Goal: Task Accomplishment & Management: Manage account settings

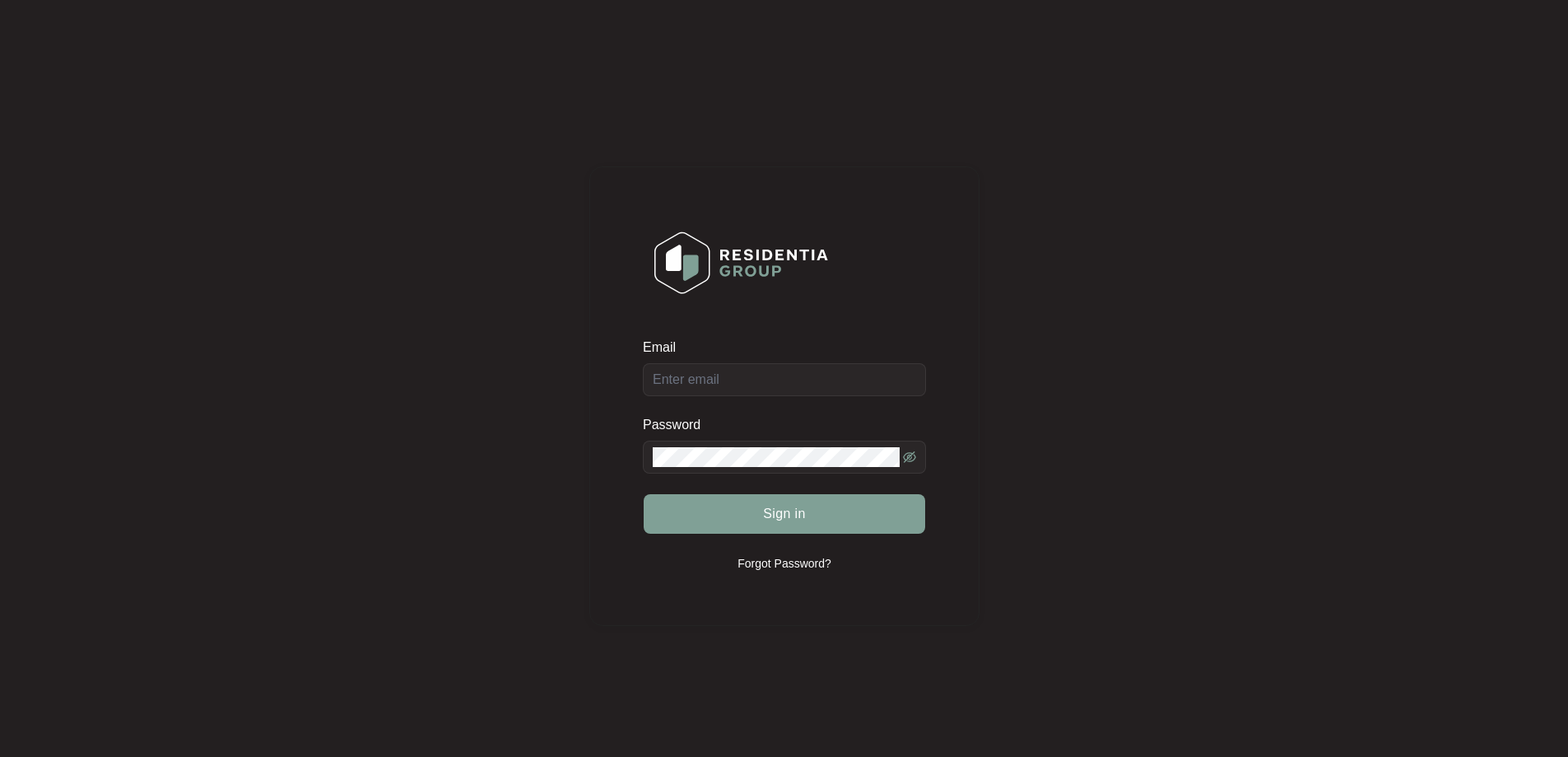
click at [707, 380] on div "Email" at bounding box center [784, 366] width 283 height 58
click at [707, 380] on input "Email" at bounding box center [784, 379] width 283 height 33
type input "[EMAIL_ADDRESS][DOMAIN_NAME]"
click at [807, 519] on button "Sign in" at bounding box center [784, 514] width 281 height 39
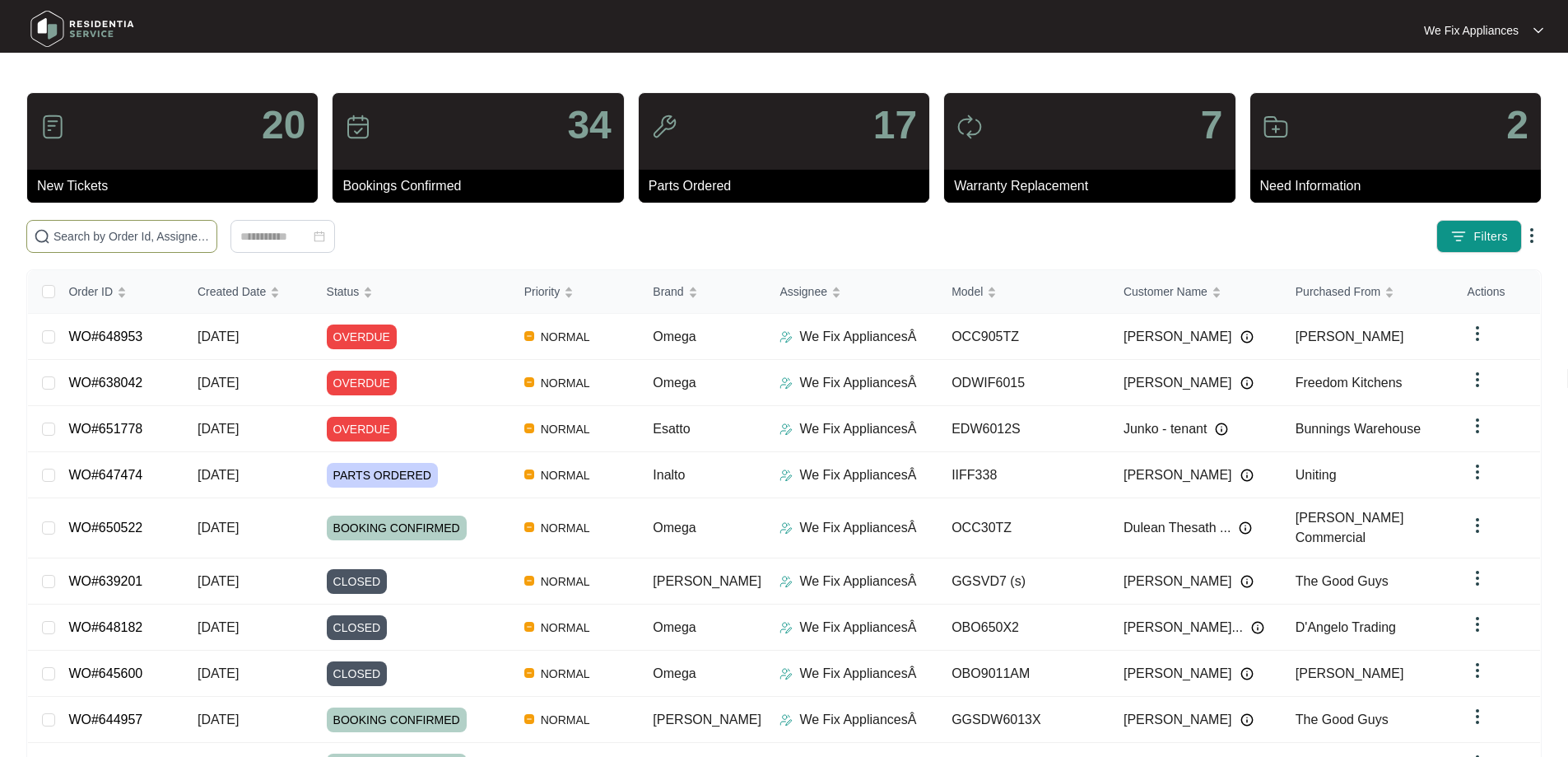
paste input "648953"
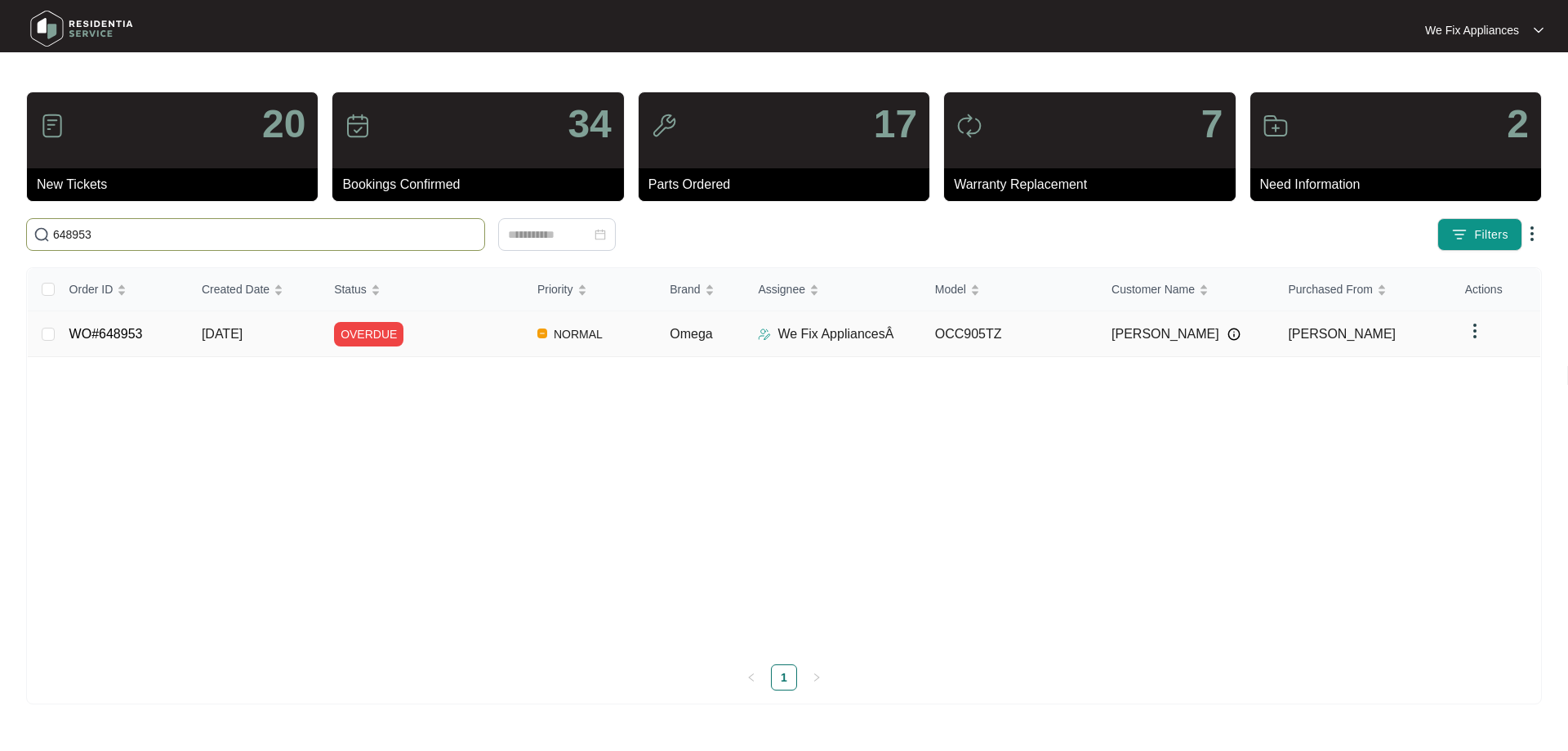
type input "648953"
click at [125, 324] on td "WO#648953" at bounding box center [122, 335] width 132 height 46
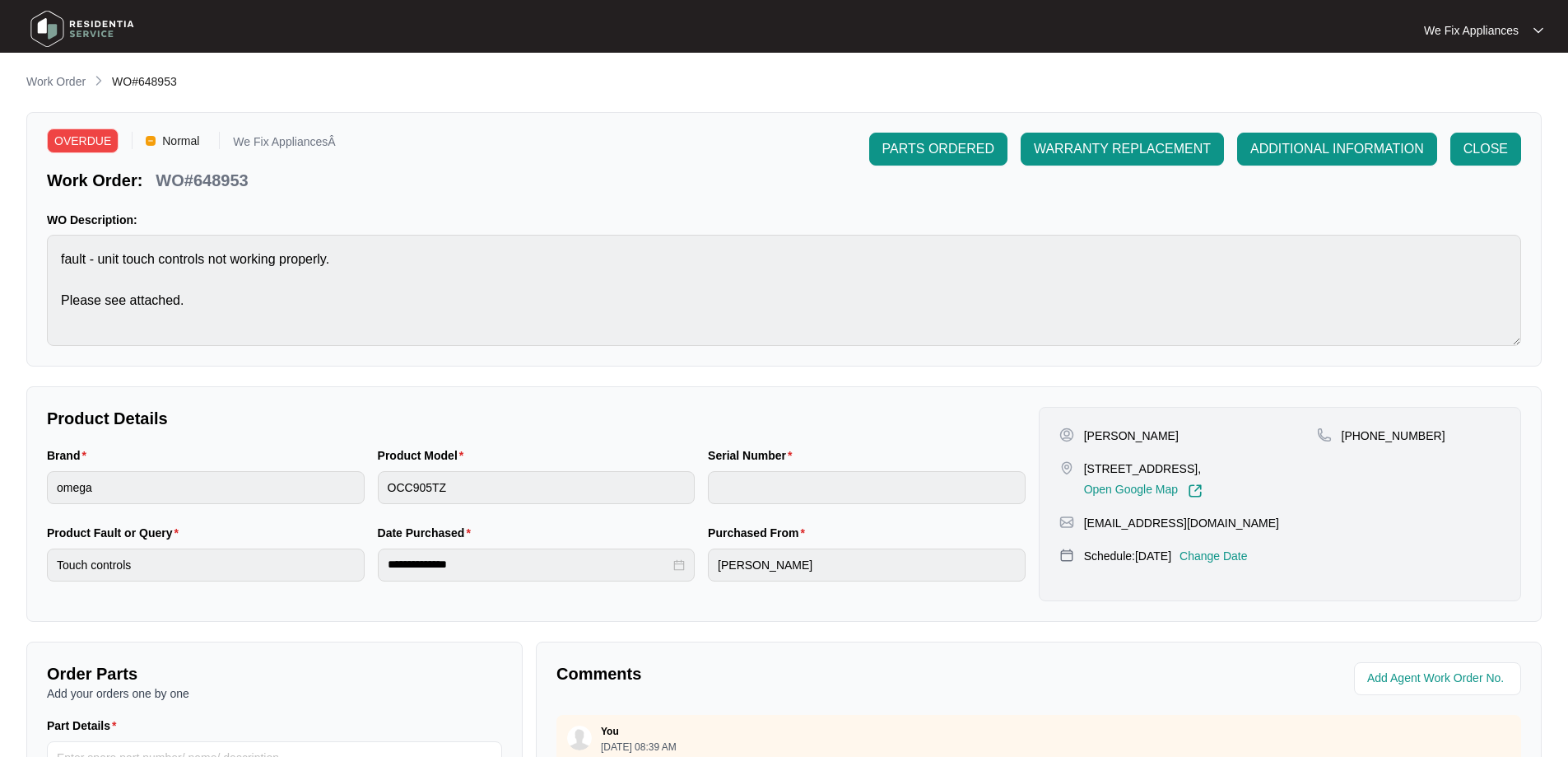
scroll to position [336, 0]
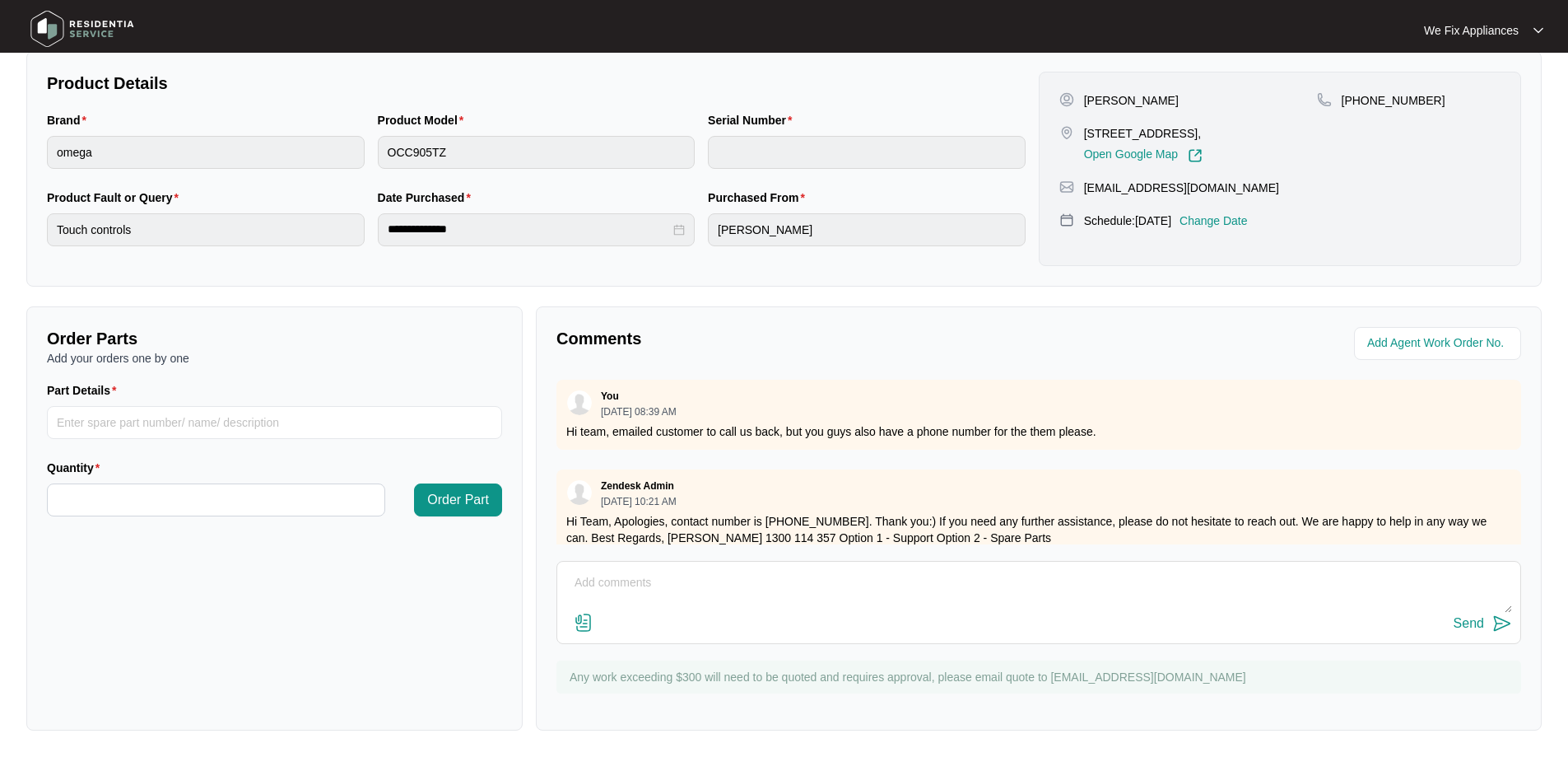
click at [739, 566] on div "Send" at bounding box center [1039, 602] width 964 height 83
click at [747, 543] on div "Comments You [DATE] 08:39 AM Hi team, emailed customer to call us back, but you…" at bounding box center [1039, 518] width 1005 height 424
click at [671, 599] on textarea at bounding box center [1038, 591] width 946 height 43
type textarea "Hi team, customer cancelled todays service rebooked for [DATE] thanky ou."
click at [1247, 227] on div "[PERSON_NAME] [STREET_ADDRESS][PERSON_NAME], Open Google Map [PHONE_NUMBER] [EM…" at bounding box center [1280, 168] width 482 height 194
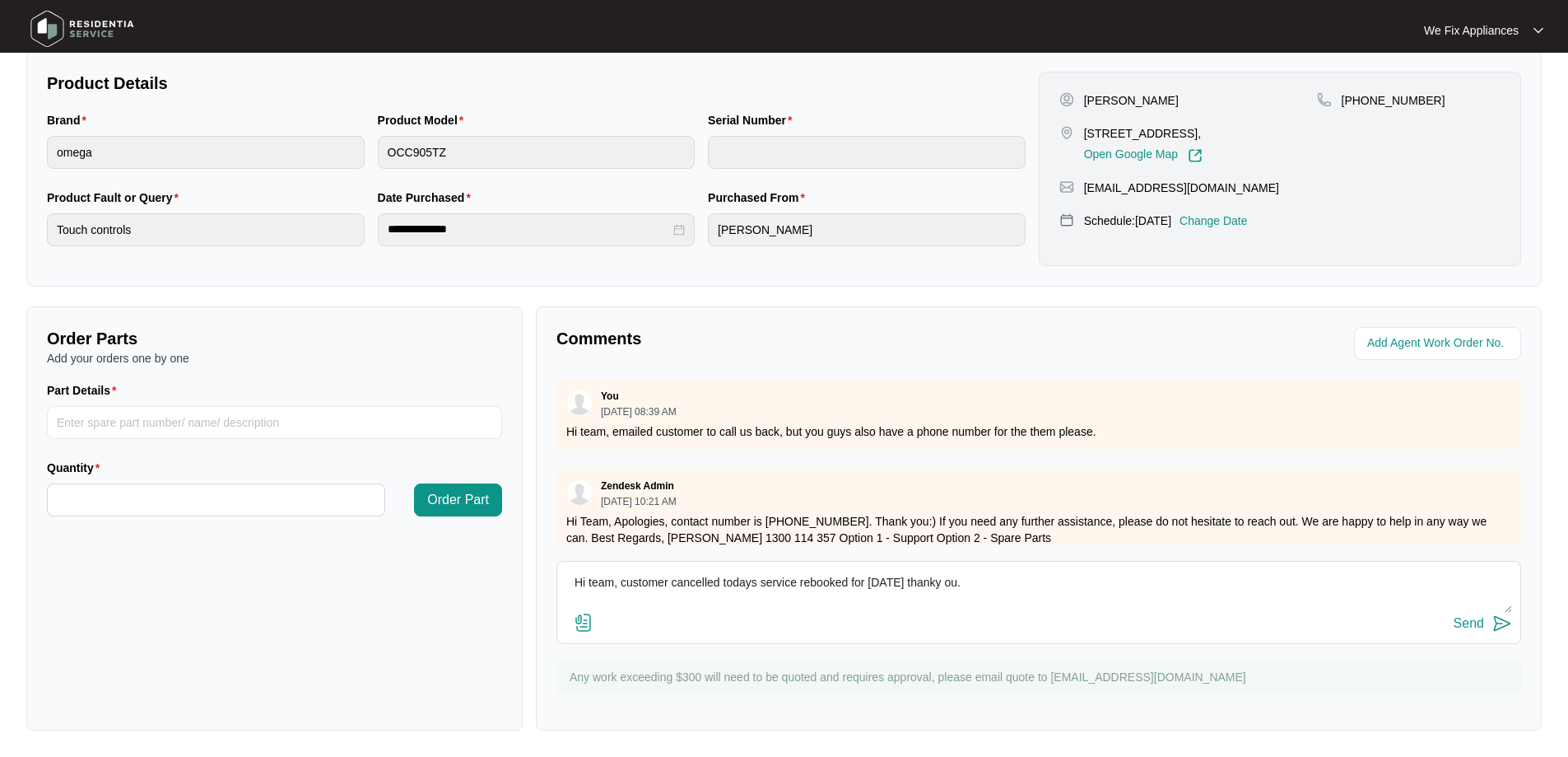
click at [1238, 229] on p "Change Date" at bounding box center [1214, 221] width 69 height 16
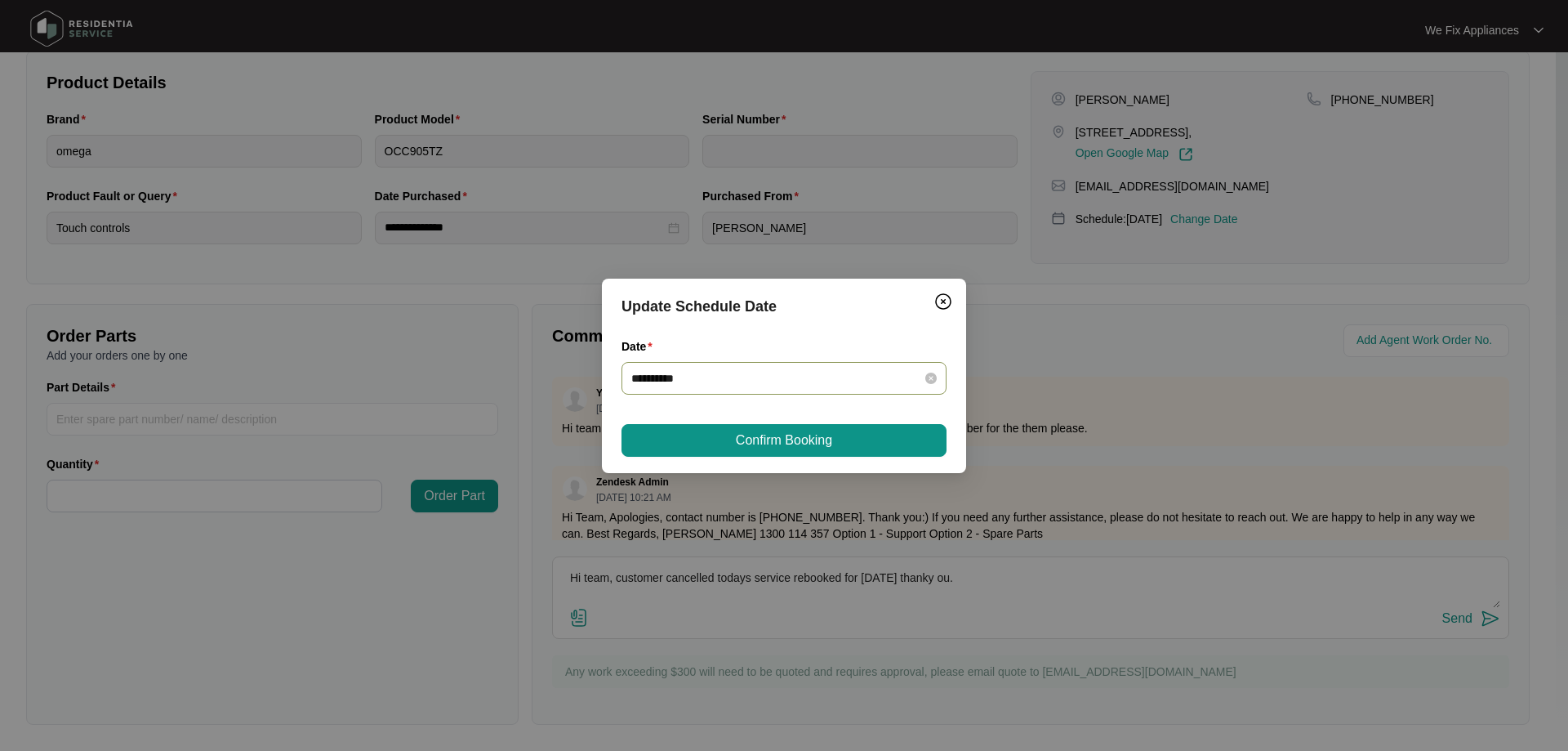
click at [737, 387] on div "**********" at bounding box center [784, 378] width 325 height 32
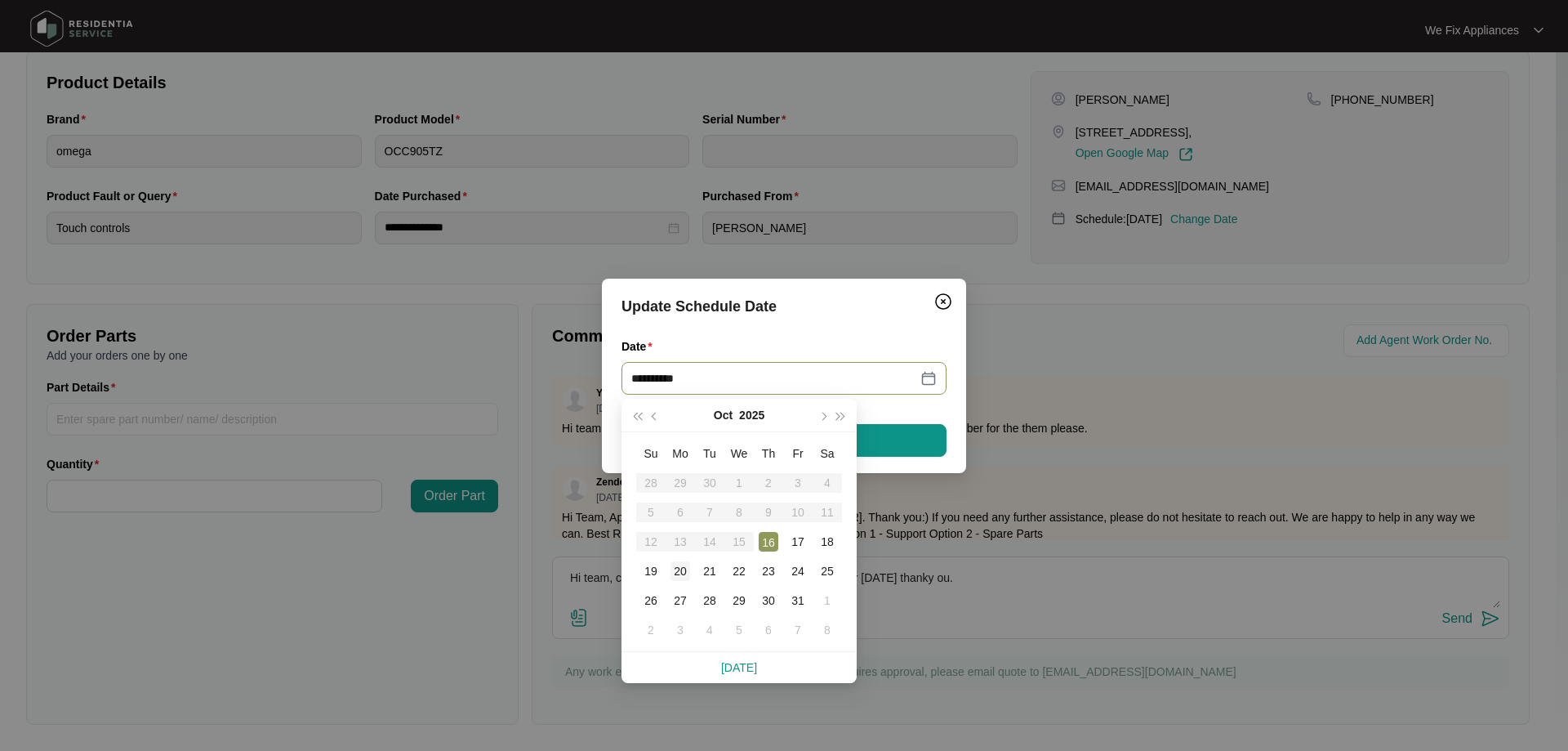
type input "**********"
click at [683, 571] on div "20" at bounding box center [680, 570] width 20 height 20
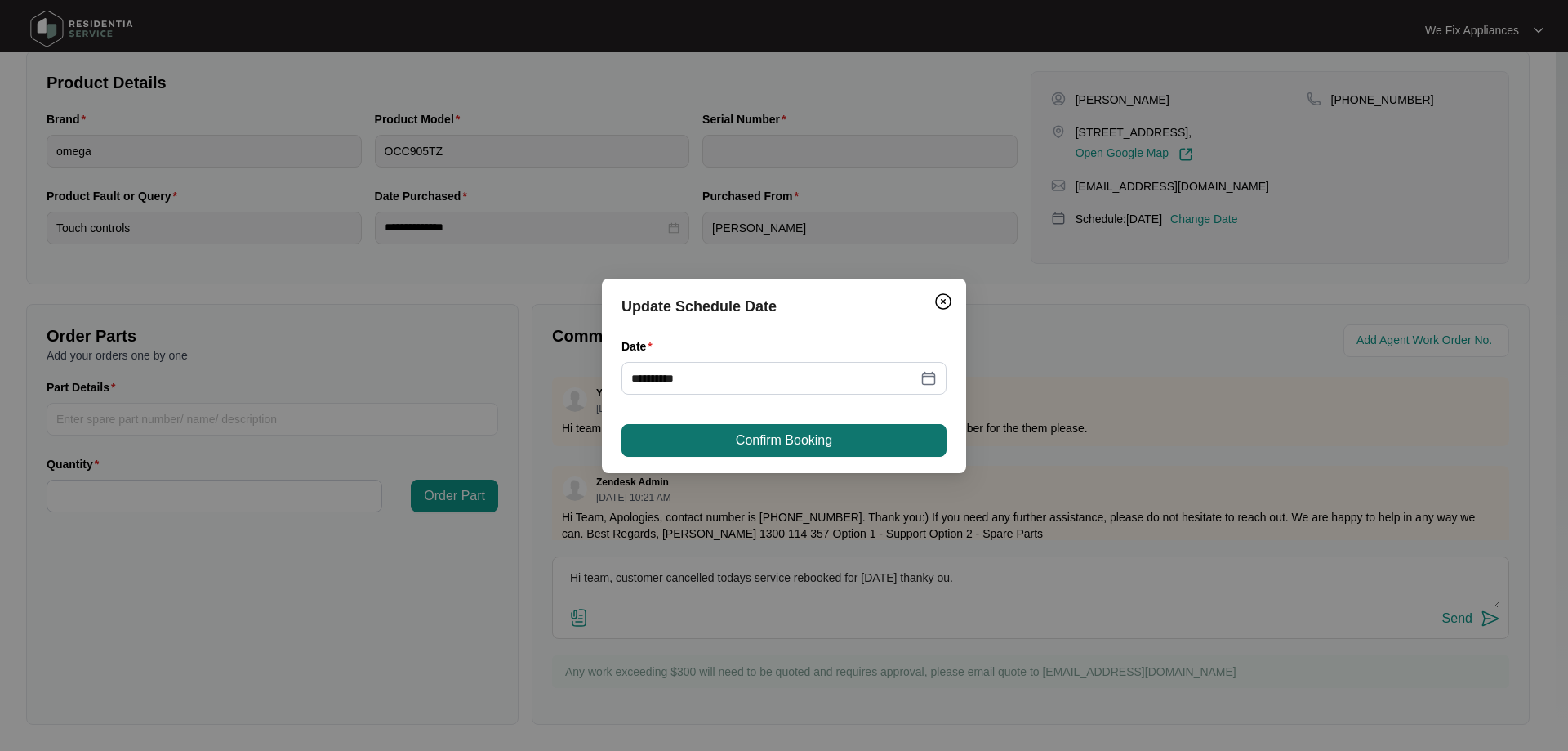
click at [787, 440] on span "Confirm Booking" at bounding box center [783, 440] width 96 height 20
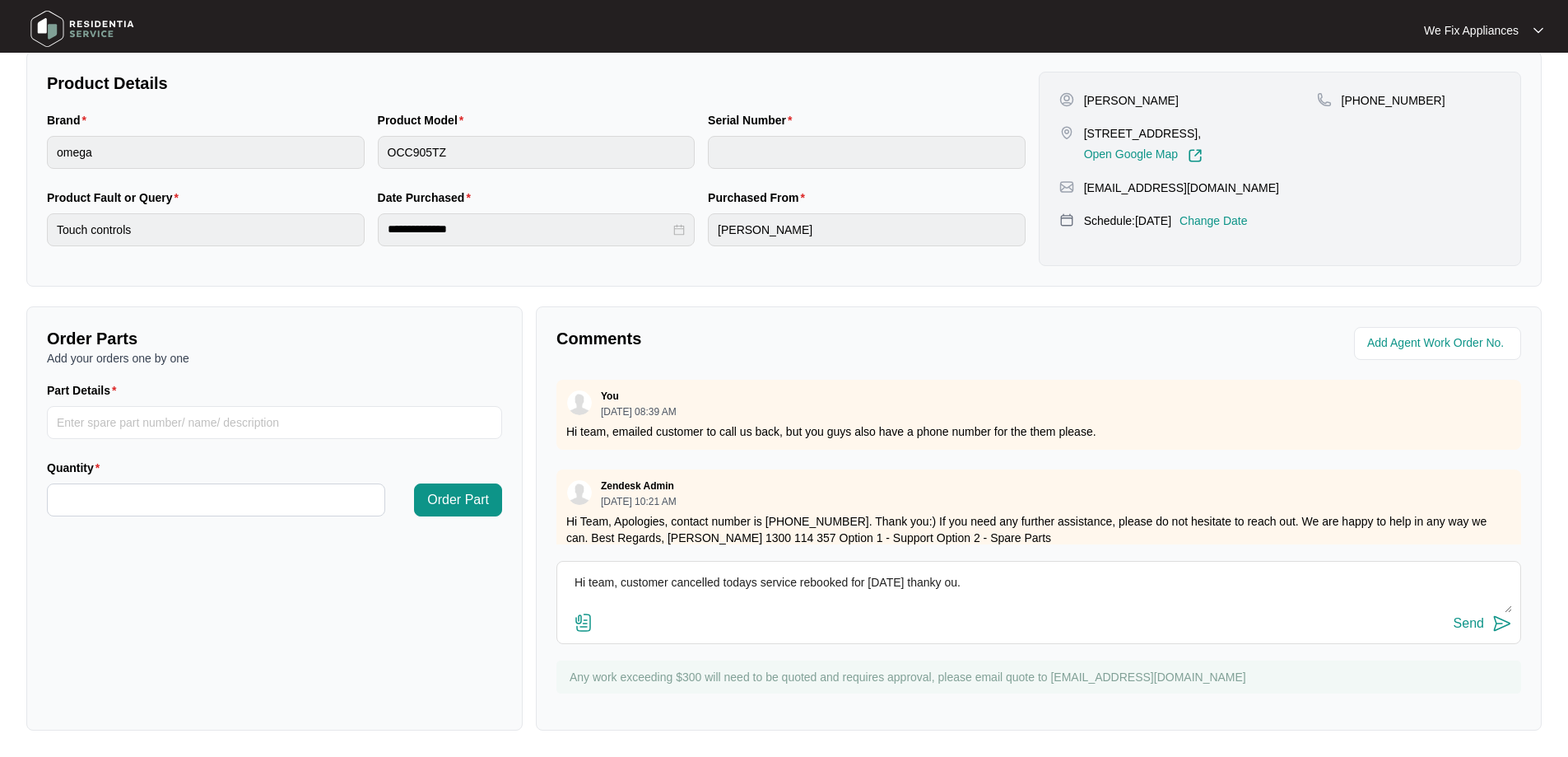
click at [109, 31] on img at bounding box center [82, 29] width 115 height 50
